Goal: Task Accomplishment & Management: Complete application form

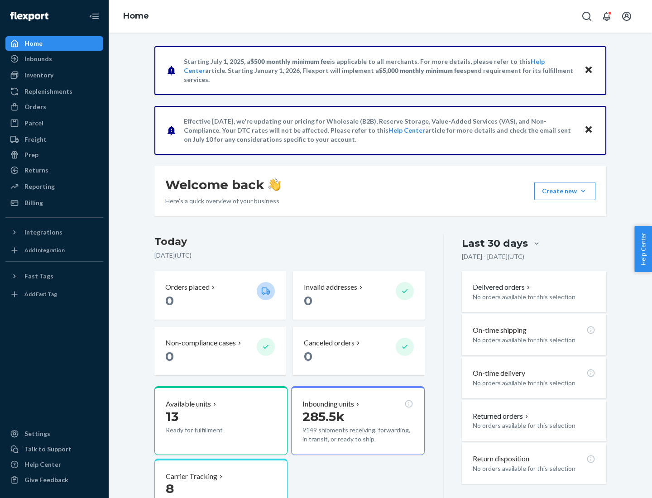
click at [583, 191] on button "Create new Create new inbound Create new order Create new product" at bounding box center [564, 191] width 61 height 18
click at [54, 59] on div "Inbounds" at bounding box center [54, 59] width 96 height 13
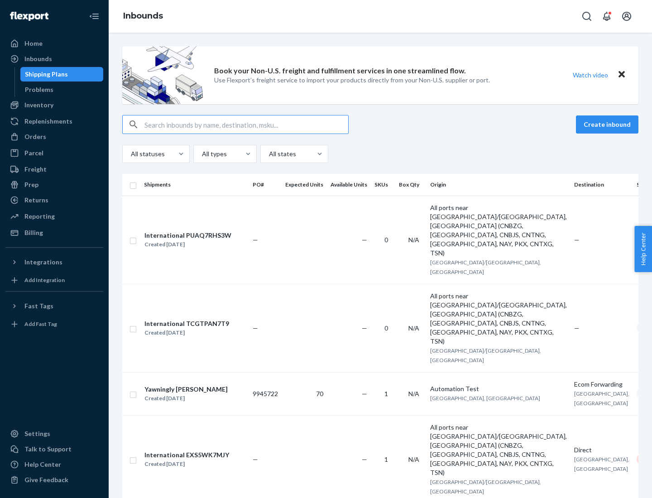
click at [609, 125] on button "Create inbound" at bounding box center [607, 124] width 63 height 18
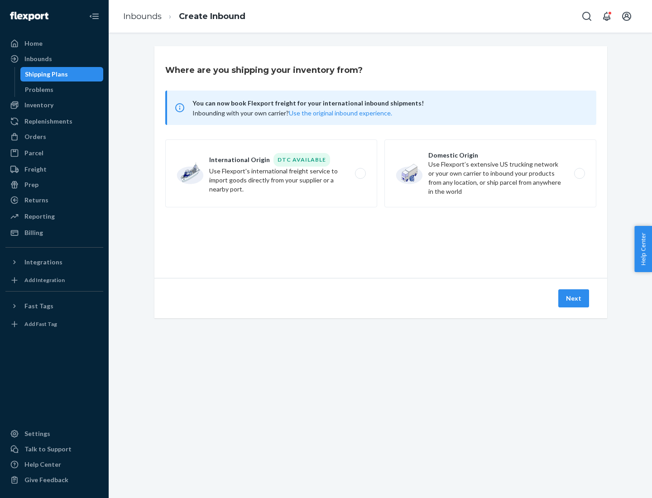
click at [491, 173] on label "Domestic Origin Use Flexport’s extensive US trucking network or your own carrie…" at bounding box center [491, 173] width 212 height 68
click at [579, 173] on input "Domestic Origin Use Flexport’s extensive US trucking network or your own carrie…" at bounding box center [582, 174] width 6 height 6
radio input "true"
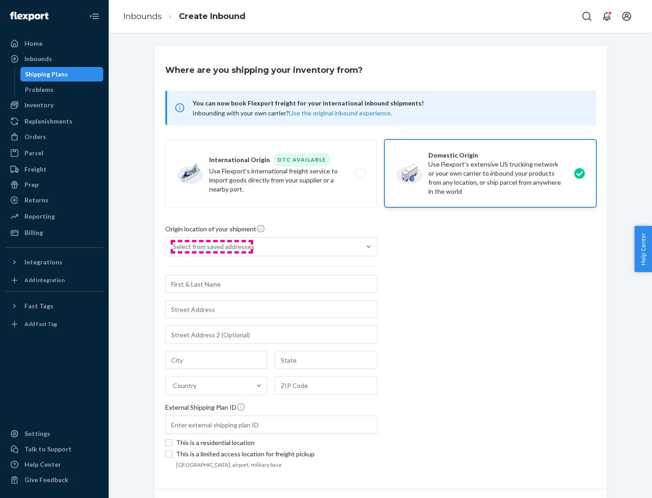
click at [212, 247] on div "Select from saved addresses" at bounding box center [214, 246] width 82 height 9
click at [174, 247] on input "Select from saved addresses" at bounding box center [173, 246] width 1 height 9
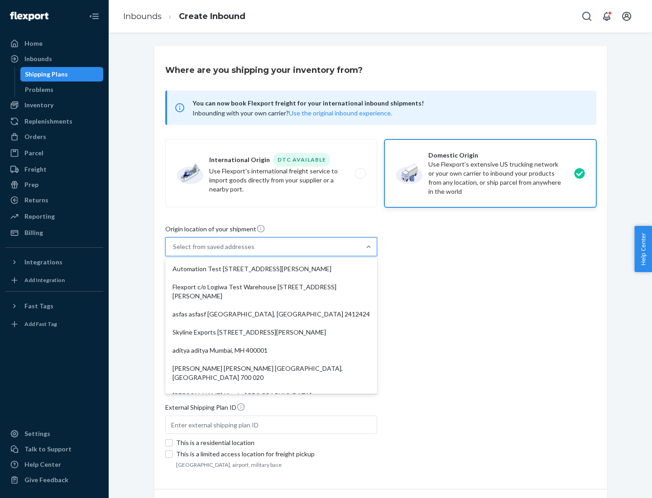
scroll to position [4, 0]
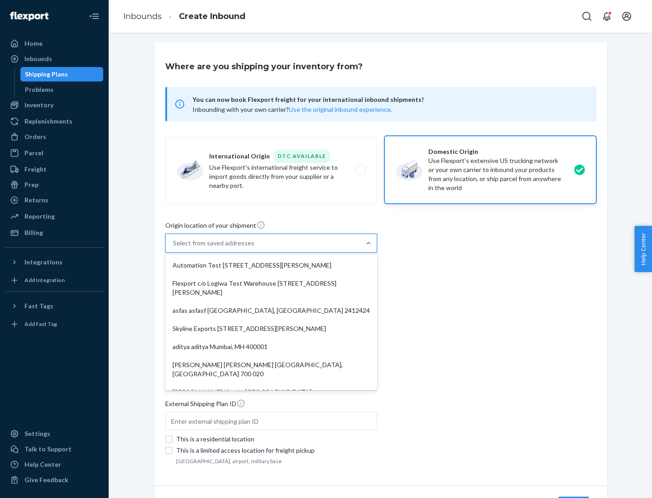
click at [271, 265] on div "Automation Test [STREET_ADDRESS][PERSON_NAME]" at bounding box center [271, 265] width 208 height 18
click at [174, 248] on input "option Automation Test [STREET_ADDRESS][PERSON_NAME]. 9 results available. Use …" at bounding box center [173, 243] width 1 height 9
type input "Automation Test"
type input "[STREET_ADDRESS][PERSON_NAME]"
type input "9th Floor"
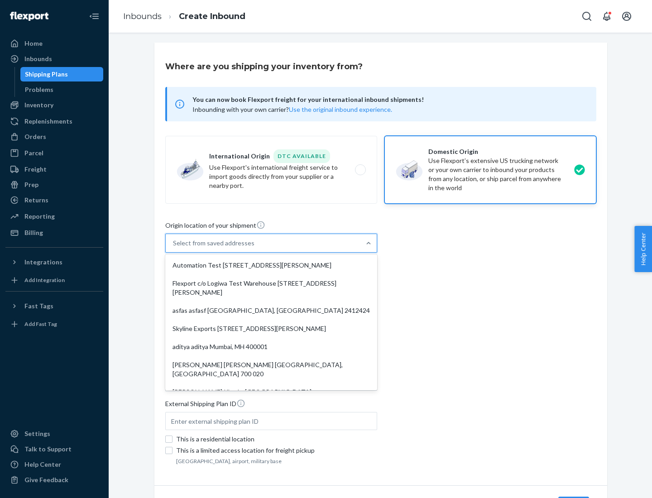
type input "[GEOGRAPHIC_DATA]"
type input "CA"
type input "94104"
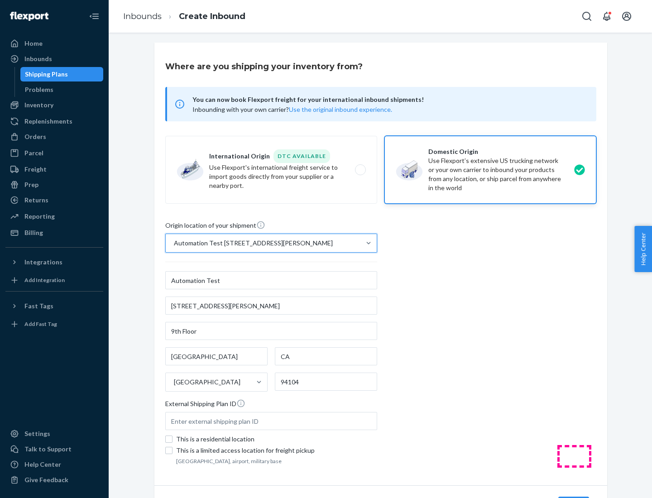
scroll to position [53, 0]
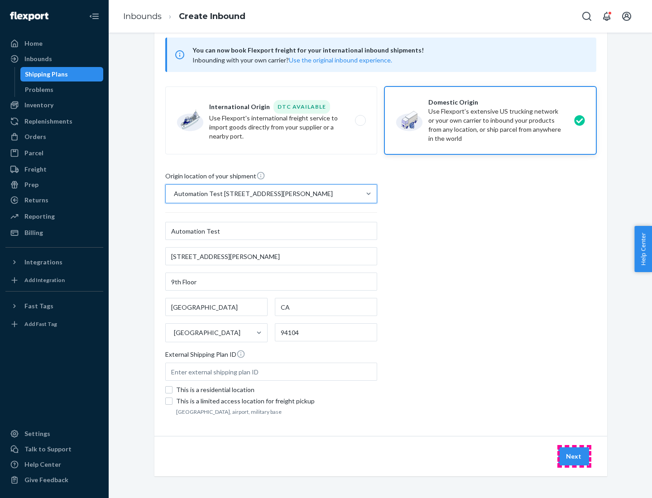
click at [574, 457] on button "Next" at bounding box center [573, 456] width 31 height 18
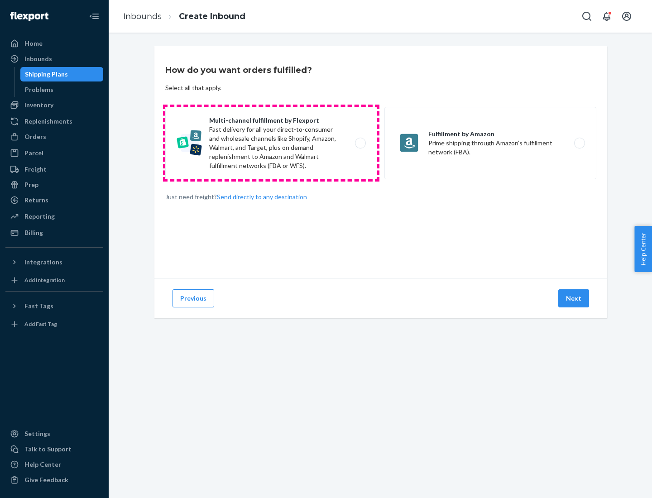
click at [271, 143] on label "Multi-channel fulfillment by Flexport Fast delivery for all your direct-to-cons…" at bounding box center [271, 143] width 212 height 72
click at [360, 143] on input "Multi-channel fulfillment by Flexport Fast delivery for all your direct-to-cons…" at bounding box center [363, 143] width 6 height 6
radio input "true"
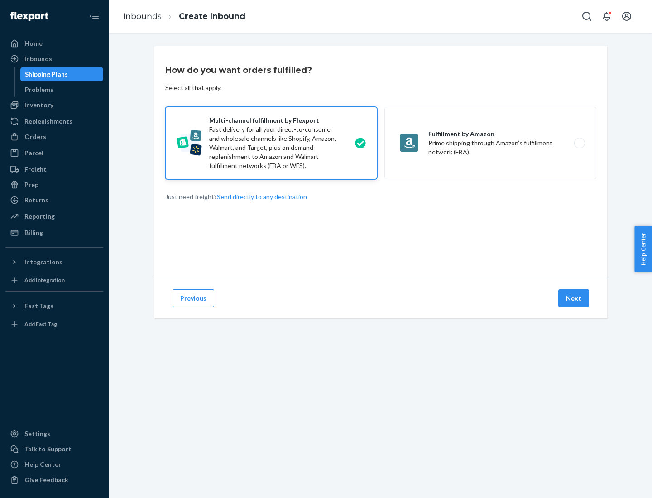
click at [574, 298] on button "Next" at bounding box center [573, 298] width 31 height 18
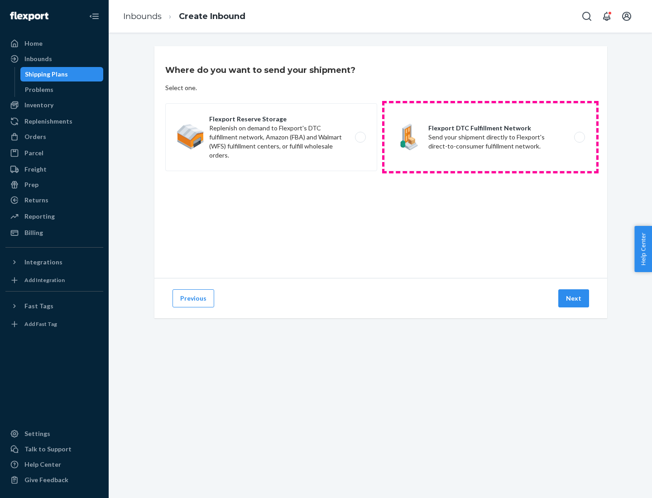
click at [491, 137] on label "Flexport DTC Fulfillment Network Send your shipment directly to Flexport's dire…" at bounding box center [491, 137] width 212 height 68
click at [579, 137] on input "Flexport DTC Fulfillment Network Send your shipment directly to Flexport's dire…" at bounding box center [582, 138] width 6 height 6
radio input "true"
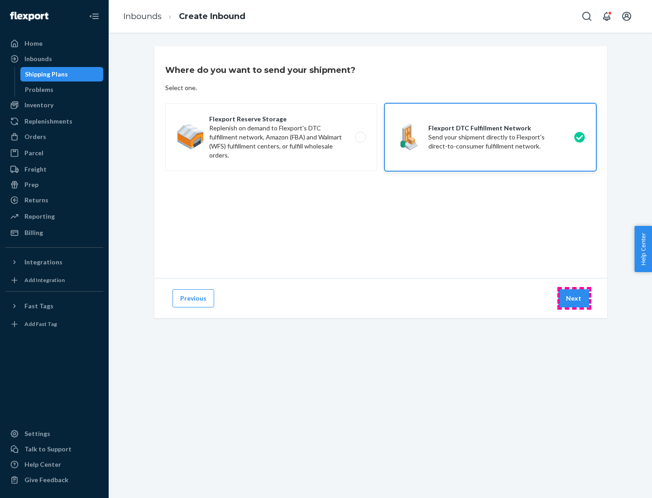
click at [574, 298] on button "Next" at bounding box center [573, 298] width 31 height 18
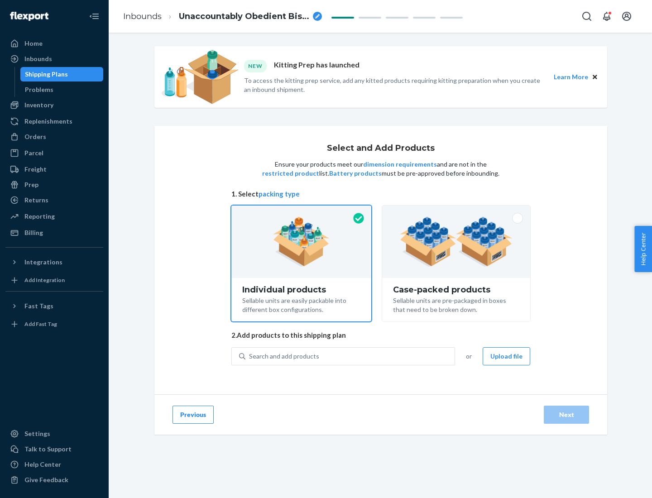
click at [457, 242] on img at bounding box center [456, 242] width 113 height 50
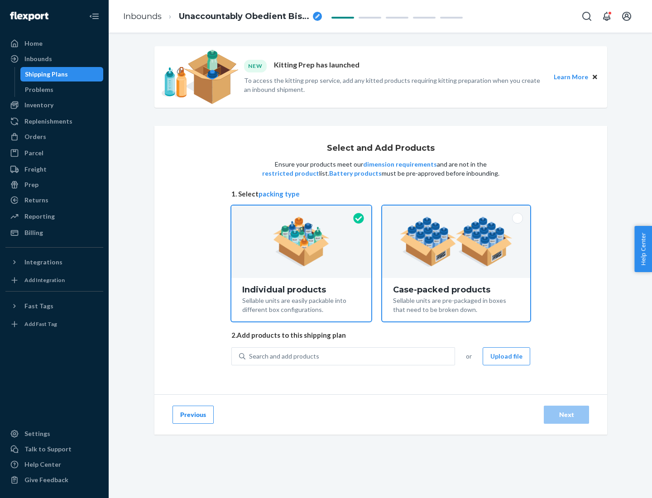
click at [457, 212] on input "Case-packed products Sellable units are pre-packaged in boxes that need to be b…" at bounding box center [456, 209] width 6 height 6
radio input "true"
radio input "false"
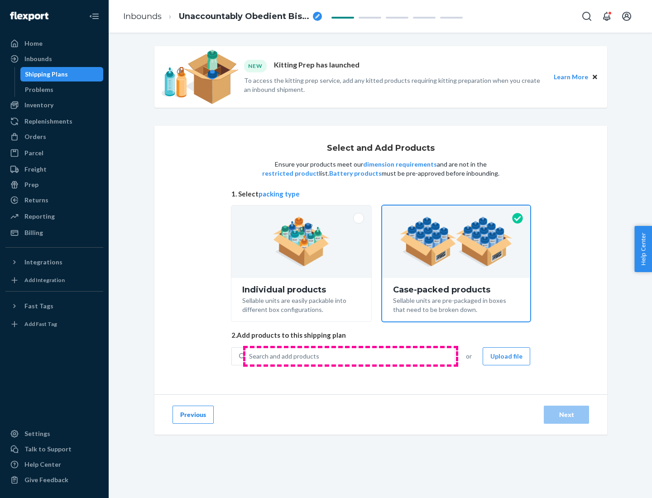
click at [351, 356] on div "Search and add products" at bounding box center [349, 356] width 209 height 16
click at [250, 356] on input "Search and add products" at bounding box center [249, 356] width 1 height 9
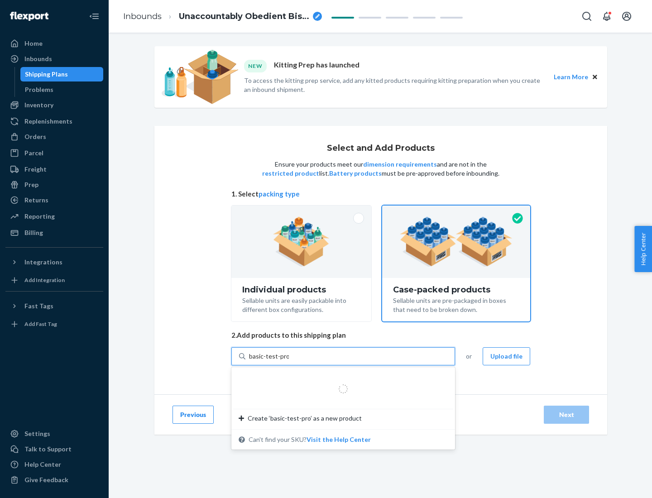
type input "basic-test-product-1"
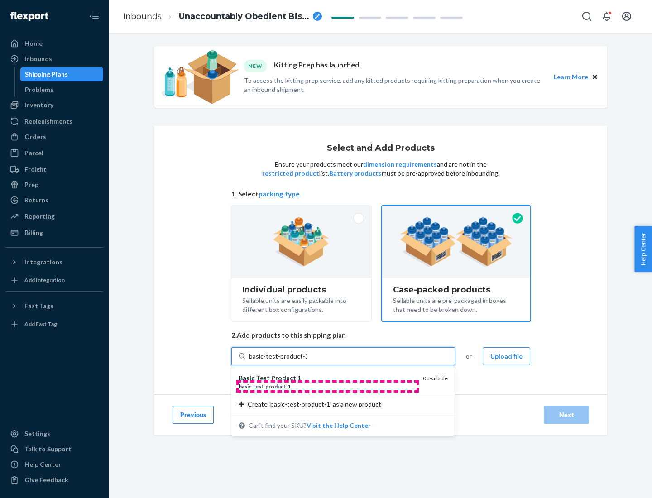
click at [327, 386] on div "basic - test - product - 1" at bounding box center [327, 387] width 177 height 8
click at [307, 361] on input "basic-test-product-1" at bounding box center [278, 356] width 58 height 9
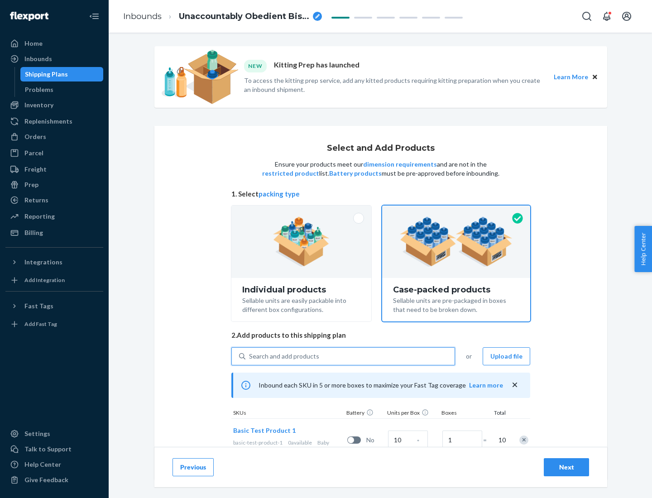
scroll to position [33, 0]
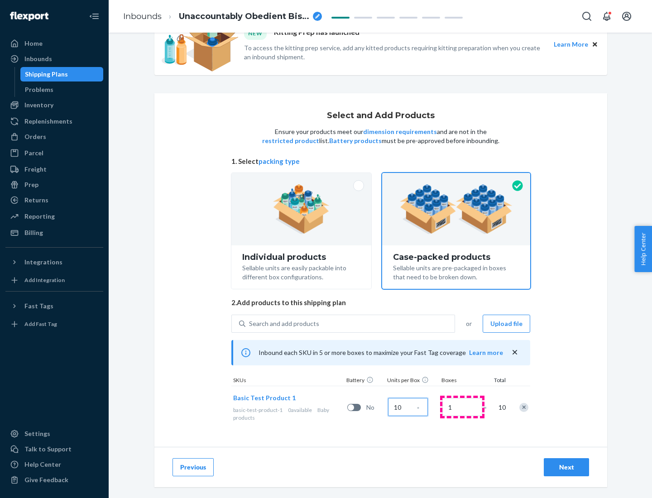
type input "10"
type input "7"
click at [567, 467] on div "Next" at bounding box center [567, 467] width 30 height 9
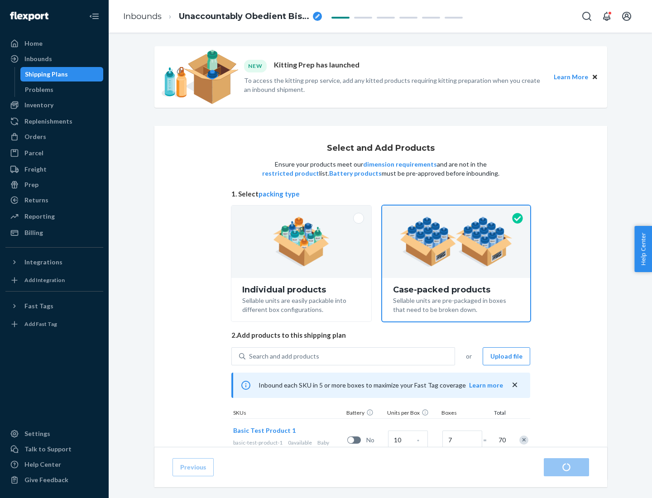
radio input "true"
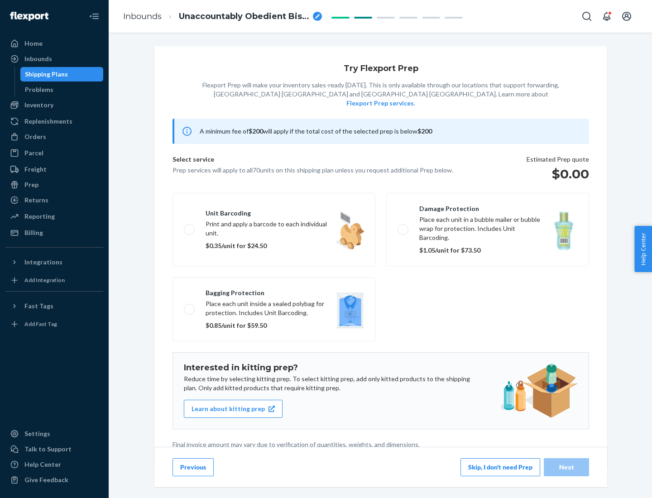
scroll to position [2, 0]
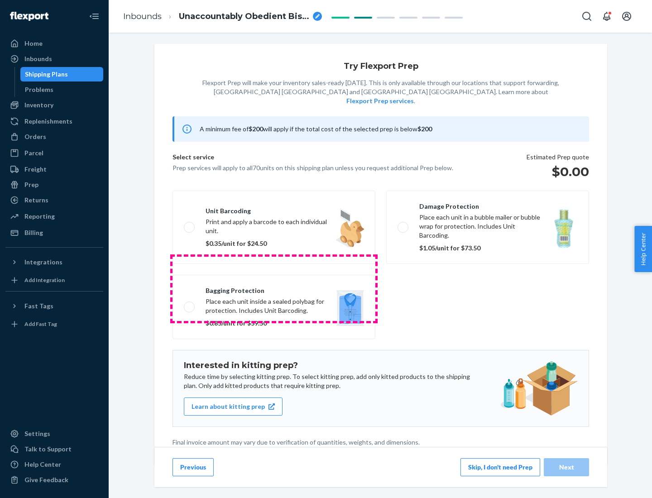
click at [274, 289] on label "Bagging protection Place each unit inside a sealed polybag for protection. Incl…" at bounding box center [274, 307] width 203 height 64
click at [190, 304] on input "Bagging protection Place each unit inside a sealed polybag for protection. Incl…" at bounding box center [187, 307] width 6 height 6
checkbox input "true"
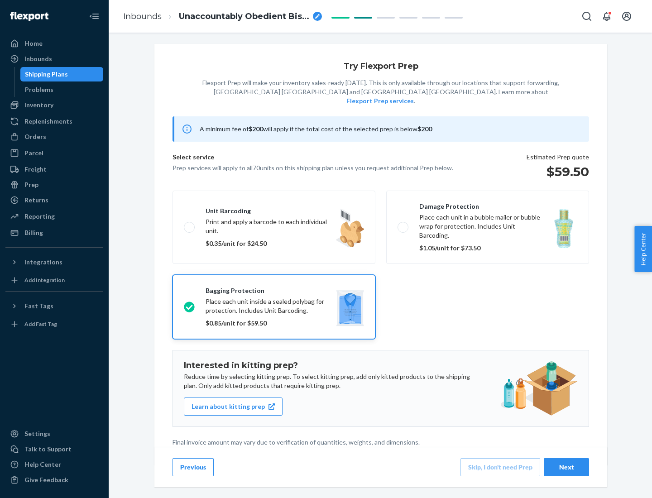
click at [567, 467] on div "Next" at bounding box center [567, 467] width 30 height 9
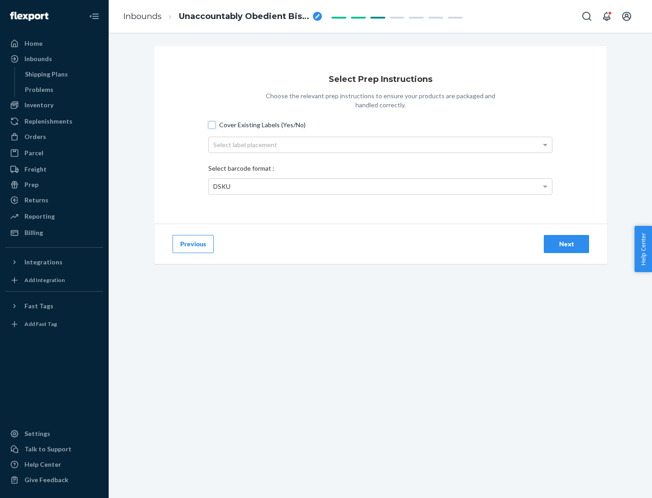
click at [212, 125] on input "Cover Existing Labels (Yes/No)" at bounding box center [211, 124] width 7 height 7
checkbox input "true"
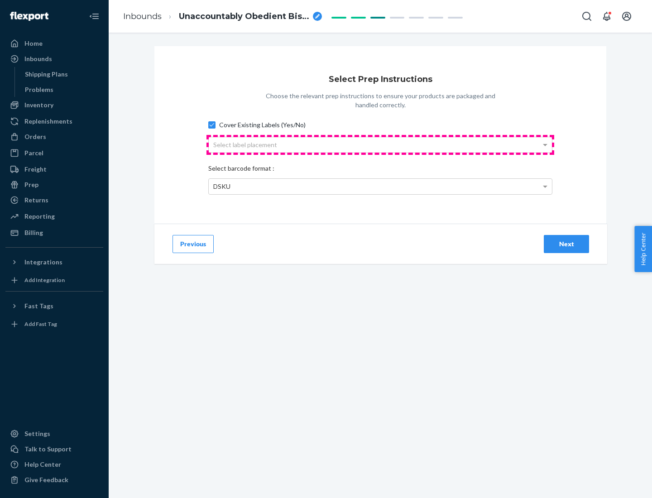
click at [380, 144] on div "Select label placement" at bounding box center [380, 144] width 343 height 15
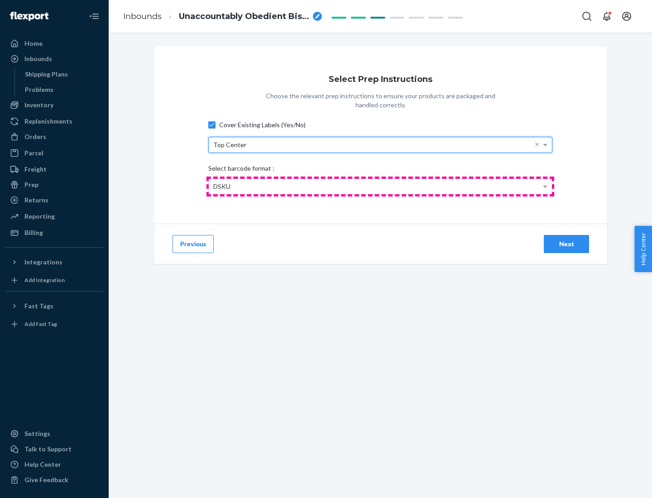
click at [380, 186] on div "DSKU" at bounding box center [380, 186] width 343 height 15
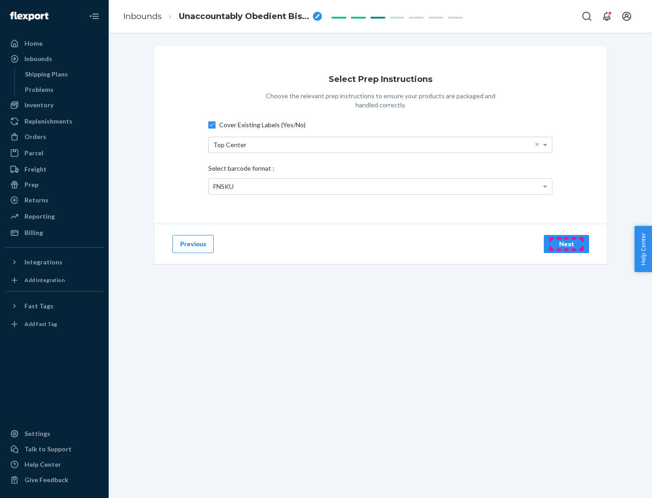
click at [567, 244] on div "Next" at bounding box center [567, 244] width 30 height 9
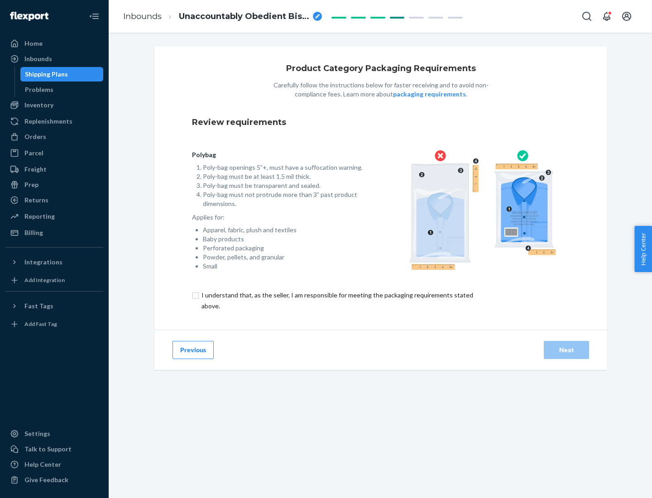
click at [337, 300] on input "checkbox" at bounding box center [342, 301] width 301 height 22
checkbox input "true"
click at [567, 350] on div "Next" at bounding box center [567, 350] width 30 height 9
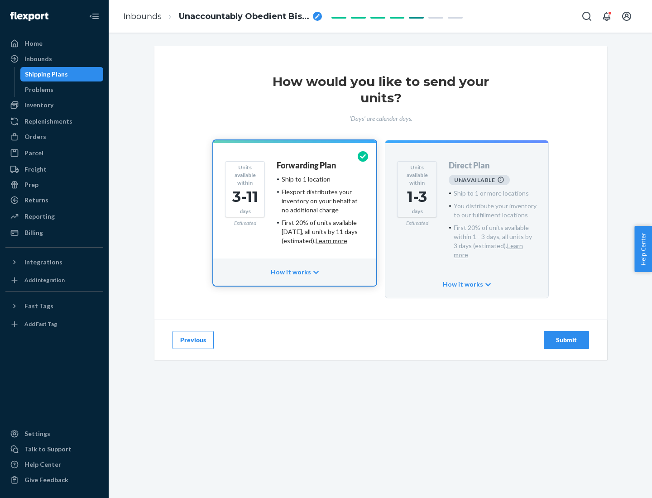
click at [307, 165] on h4 "Forwarding Plan" at bounding box center [306, 165] width 59 height 9
click at [567, 336] on div "Submit" at bounding box center [567, 340] width 30 height 9
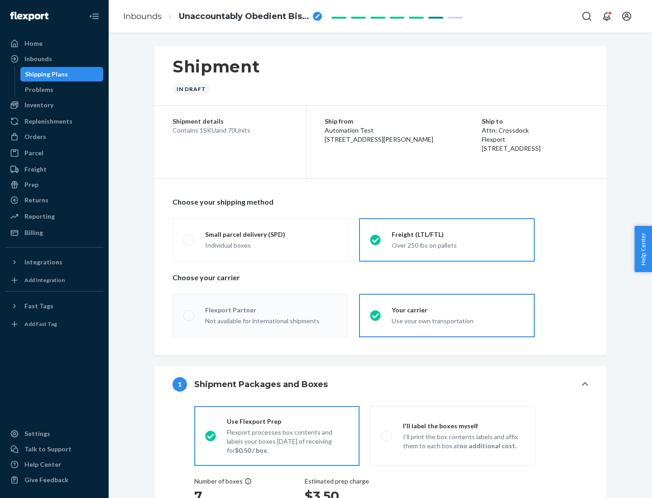
radio input "true"
radio input "false"
radio input "true"
radio input "false"
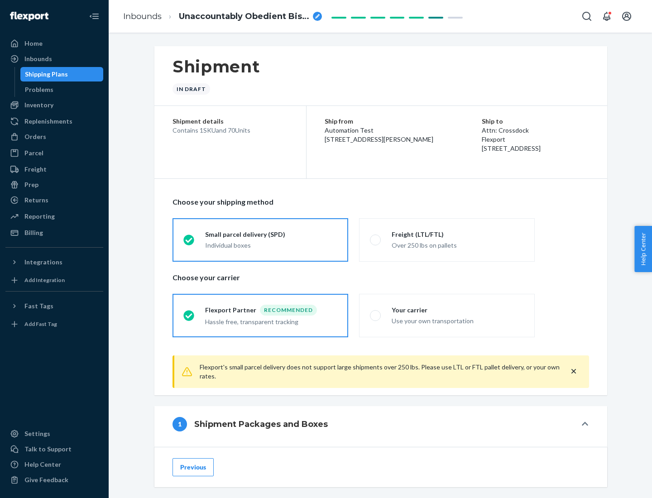
click at [271, 245] on div "Individual boxes" at bounding box center [271, 245] width 132 height 9
click at [189, 243] on input "Small parcel delivery (SPD) Individual boxes" at bounding box center [186, 240] width 6 height 6
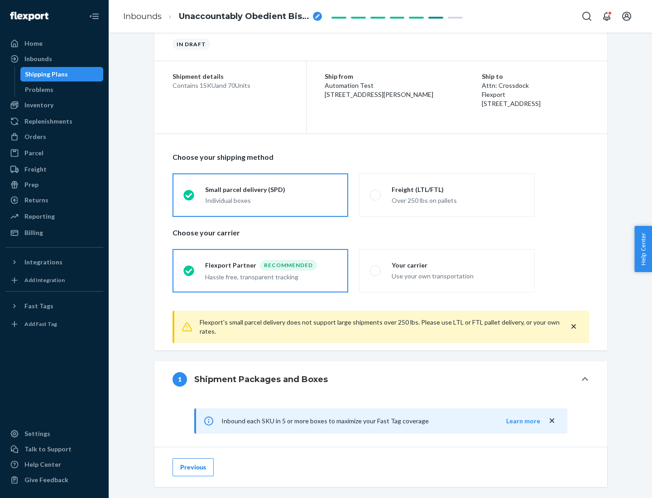
click at [271, 265] on div "Recommended" at bounding box center [288, 265] width 57 height 11
click at [189, 268] on input "Flexport Partner Recommended Hassle free, transparent tracking" at bounding box center [186, 271] width 6 height 6
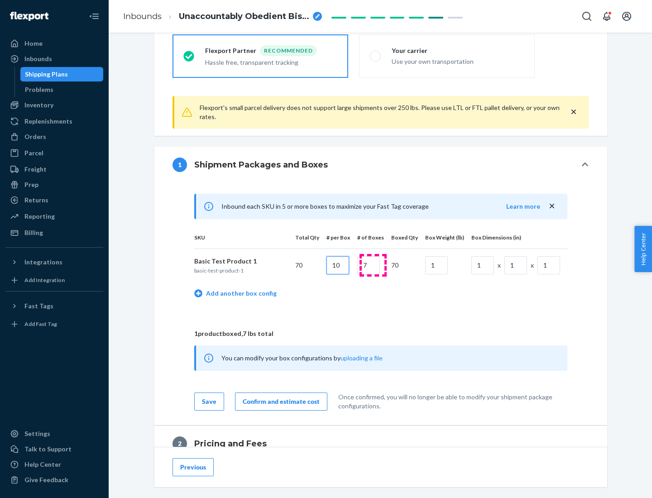
type input "10"
type input "7"
type input "1"
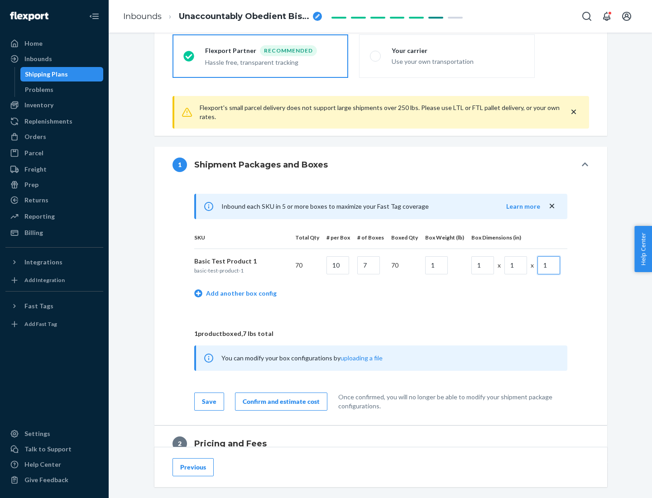
scroll to position [396, 0]
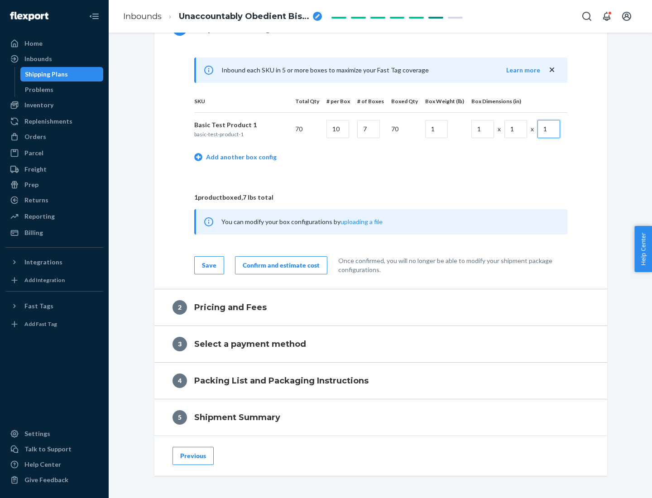
type input "1"
click at [279, 265] on div "Confirm and estimate cost" at bounding box center [281, 265] width 77 height 9
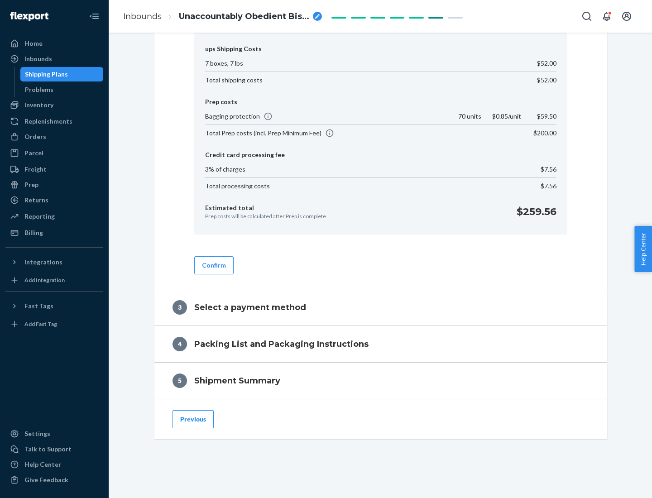
click at [213, 265] on button "Confirm" at bounding box center [213, 265] width 39 height 18
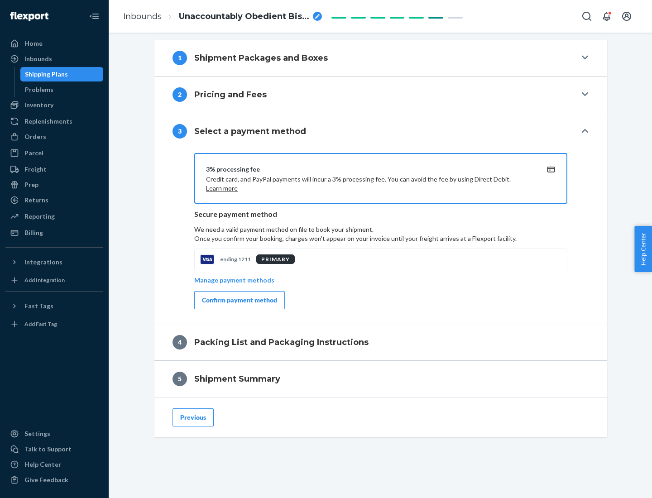
scroll to position [366, 0]
click at [239, 300] on div "Confirm payment method" at bounding box center [239, 300] width 75 height 9
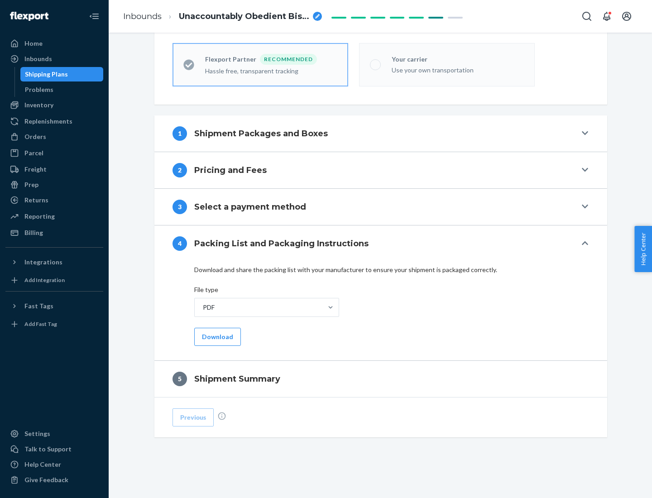
scroll to position [251, 0]
click at [216, 337] on button "Download" at bounding box center [217, 337] width 47 height 18
